Goal: Share content

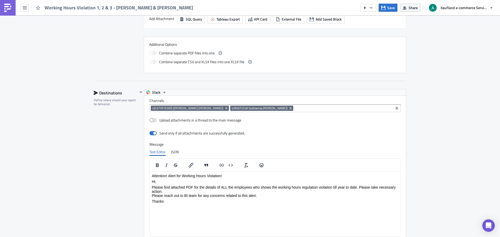
scroll to position [443, 0]
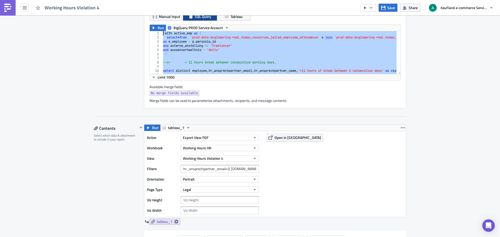
drag, startPoint x: 186, startPoint y: 39, endPoint x: 129, endPoint y: -32, distance: 90.5
click at [129, 0] on html "Working Hours Violation 4 Save Share Kaufland e-commerce Services GmbH & Co. KG…" at bounding box center [250, 119] width 500 height 238
type textarea "with active_emp as ( select * from `prod-data-engineering-real.human_resources_…"
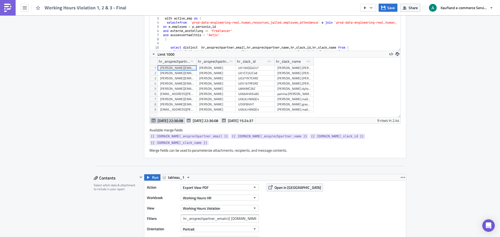
scroll to position [260, 0]
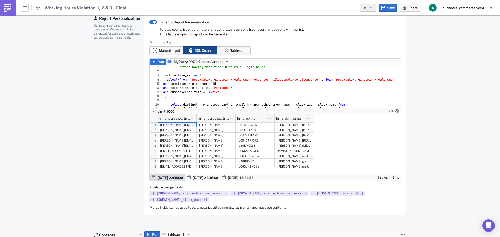
click at [373, 9] on icon "button" at bounding box center [371, 8] width 4 height 4
click at [373, 21] on div "Send Just to Me" at bounding box center [383, 20] width 41 height 5
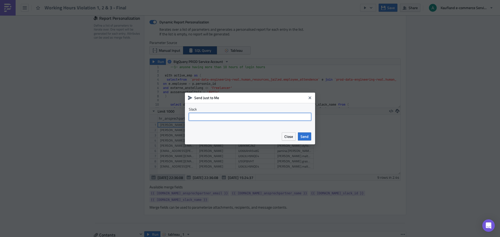
click at [248, 119] on input "text" at bounding box center [250, 117] width 122 height 8
type input "@antonio.markota"
click at [309, 138] on button "Send" at bounding box center [304, 137] width 13 height 8
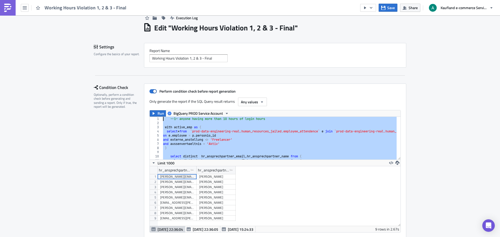
scroll to position [0, 0]
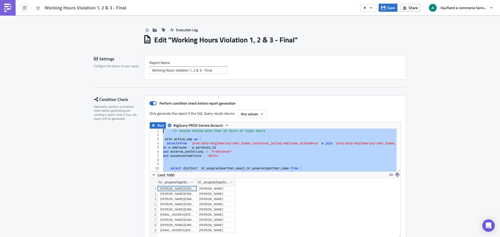
drag, startPoint x: 241, startPoint y: 111, endPoint x: 162, endPoint y: 129, distance: 81.0
click at [162, 129] on div "--1— anyone having more than 10 hours of login hours with active_emp as ( selec…" at bounding box center [491, 152] width 658 height 47
type textarea "--1— anyone having more than 10 hours of login hours"
